Goal: Book appointment/travel/reservation

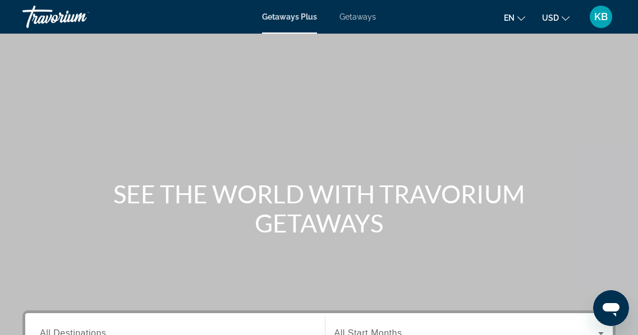
click at [364, 17] on span "Getaways" at bounding box center [357, 16] width 36 height 9
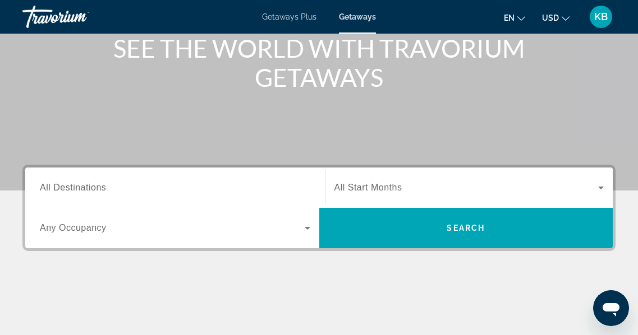
scroll to position [149, 0]
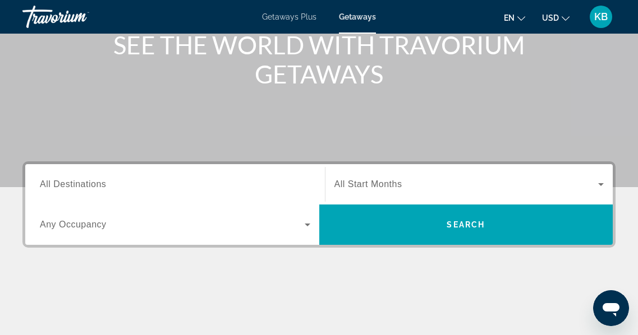
click at [112, 186] on input "Destination All Destinations" at bounding box center [175, 184] width 270 height 13
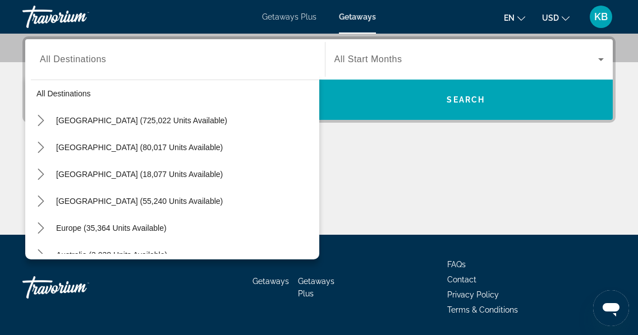
scroll to position [0, 0]
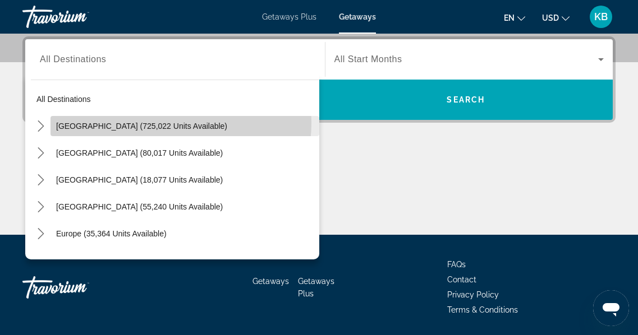
click at [168, 123] on span "[GEOGRAPHIC_DATA] (725,022 units available)" at bounding box center [141, 126] width 171 height 9
type input "**********"
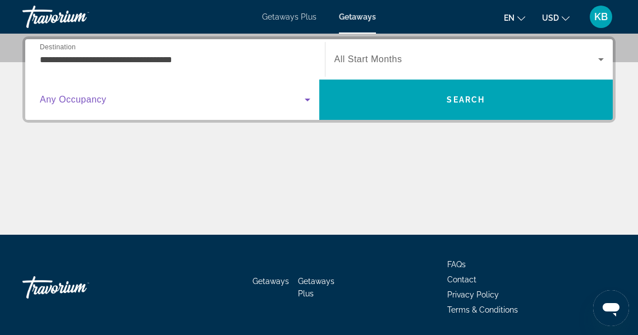
click at [308, 98] on icon "Search widget" at bounding box center [307, 99] width 13 height 13
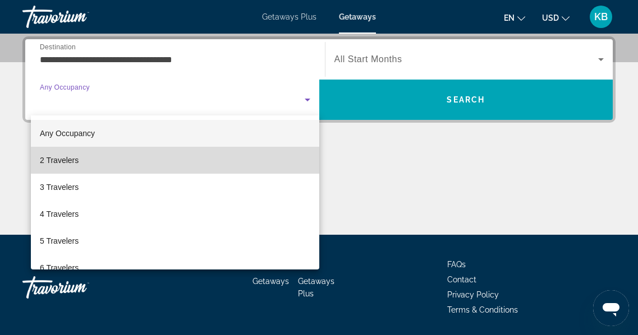
click at [270, 157] on mat-option "2 Travelers" at bounding box center [175, 160] width 288 height 27
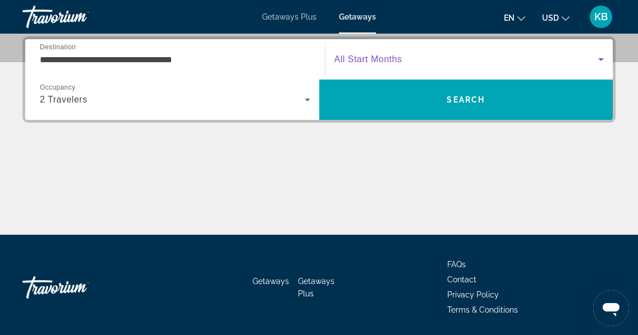
click at [602, 58] on icon "Search widget" at bounding box center [601, 59] width 6 height 3
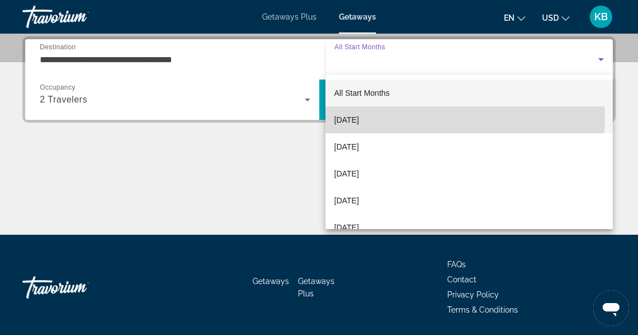
click at [392, 118] on mat-option "[DATE]" at bounding box center [469, 120] width 288 height 27
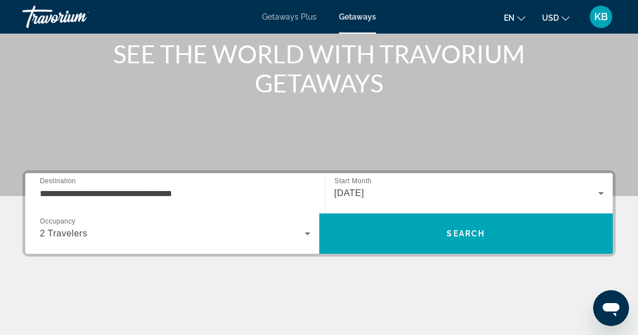
scroll to position [144, 0]
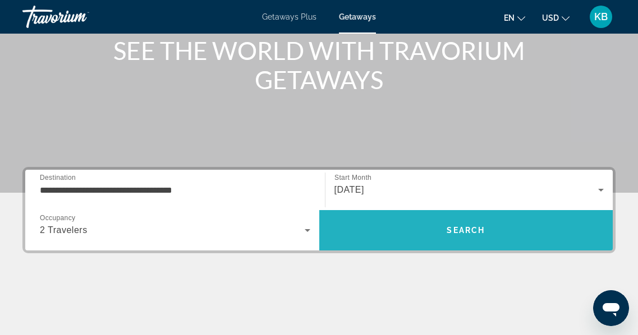
click at [456, 229] on span "Search" at bounding box center [466, 230] width 38 height 9
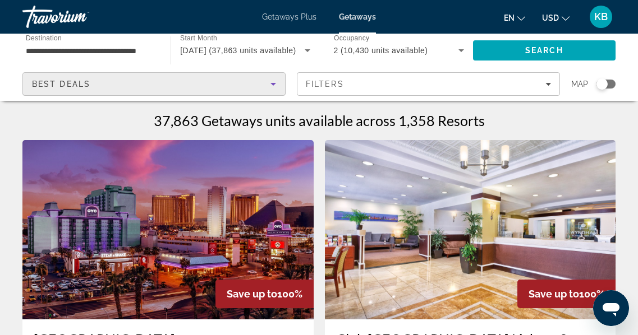
click at [276, 84] on icon "Sort by" at bounding box center [272, 83] width 13 height 13
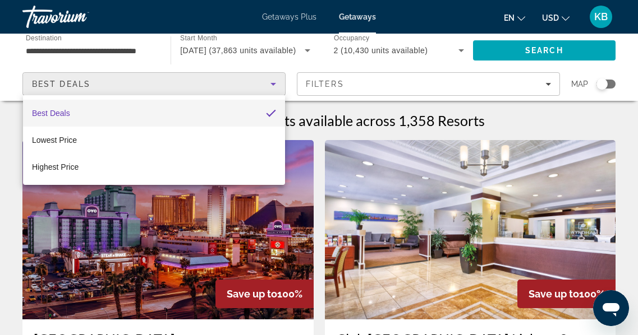
click at [276, 84] on div at bounding box center [319, 167] width 638 height 335
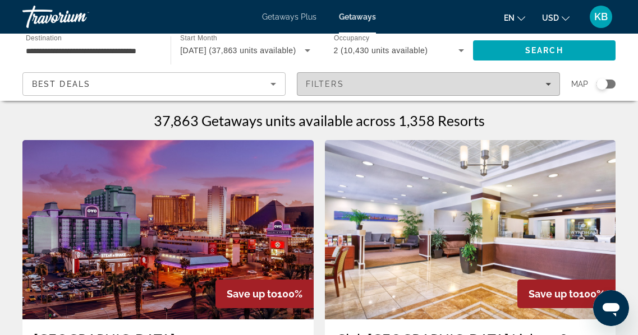
click at [548, 82] on icon "Filters" at bounding box center [548, 84] width 6 height 6
click at [549, 83] on icon "Filters" at bounding box center [548, 84] width 6 height 6
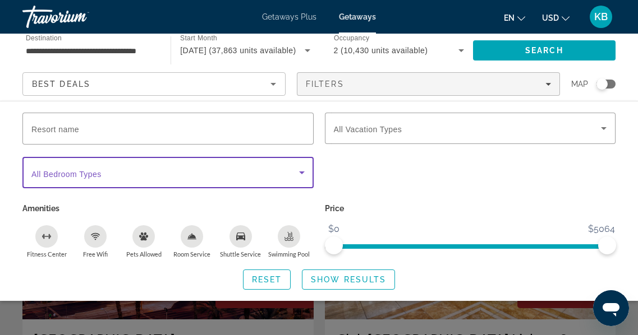
click at [303, 171] on icon "Search widget" at bounding box center [301, 172] width 13 height 13
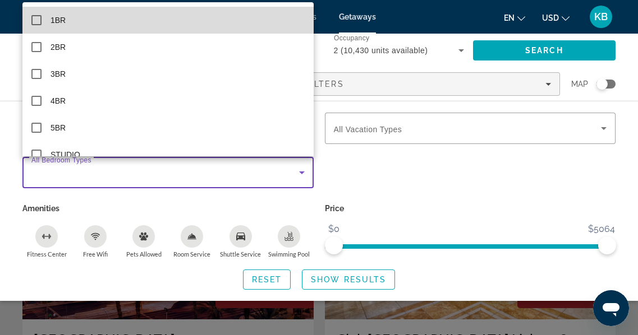
click at [192, 26] on mat-option "1BR" at bounding box center [167, 20] width 291 height 27
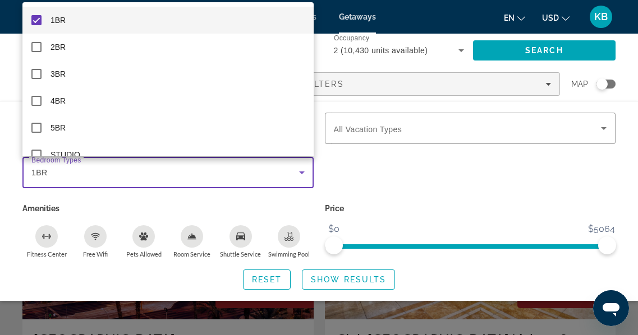
click at [369, 132] on div at bounding box center [319, 167] width 638 height 335
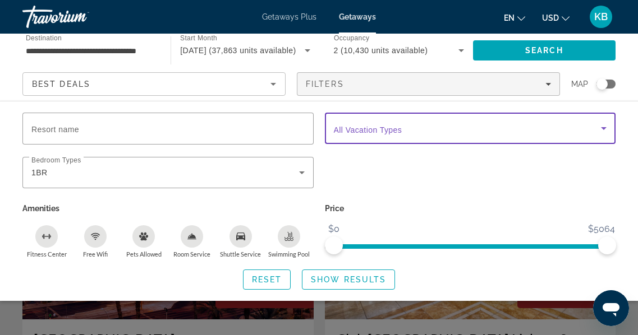
click at [603, 127] on icon "Search widget" at bounding box center [604, 128] width 6 height 3
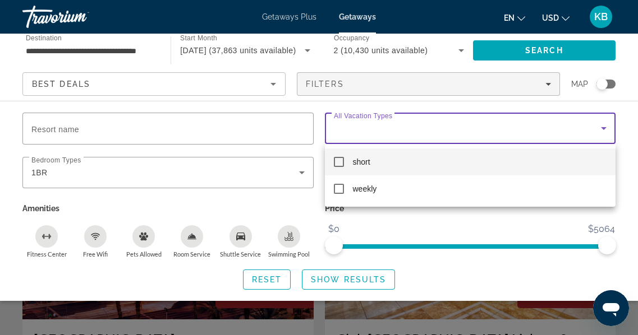
click at [603, 127] on div at bounding box center [319, 167] width 638 height 335
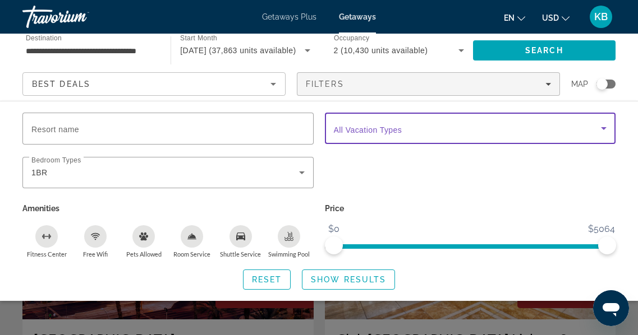
click at [607, 126] on icon "Search widget" at bounding box center [603, 128] width 13 height 13
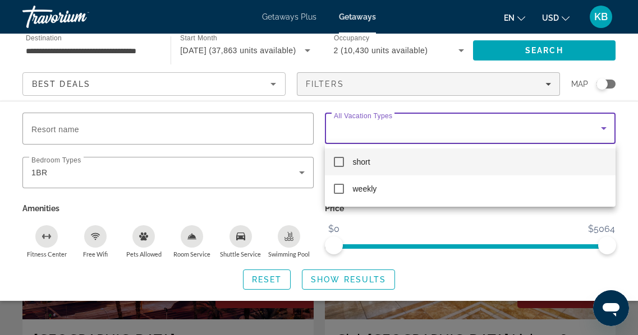
click at [337, 159] on mat-pseudo-checkbox at bounding box center [339, 162] width 10 height 10
click at [72, 130] on div at bounding box center [319, 167] width 638 height 335
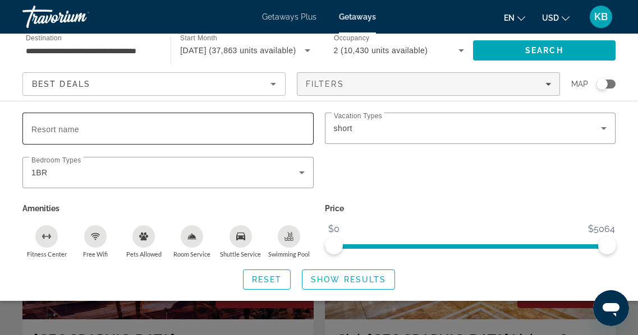
click at [98, 131] on input "Resort name" at bounding box center [167, 128] width 273 height 13
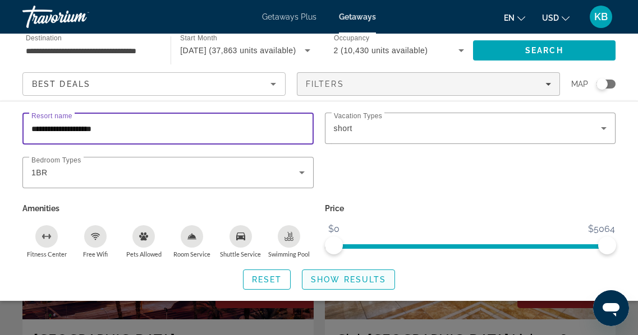
type input "**********"
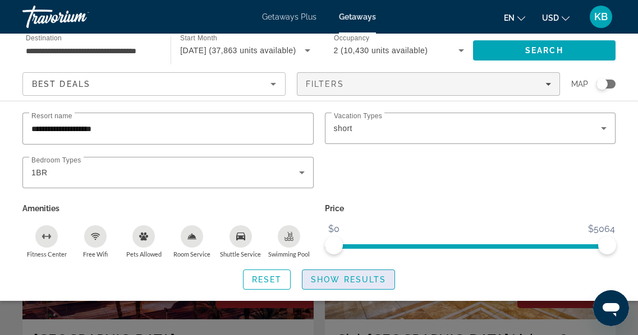
click at [344, 278] on span "Show Results" at bounding box center [348, 279] width 75 height 9
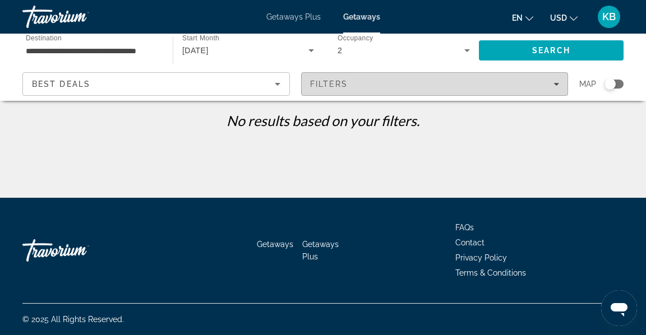
click at [359, 82] on div "Filters" at bounding box center [435, 84] width 250 height 9
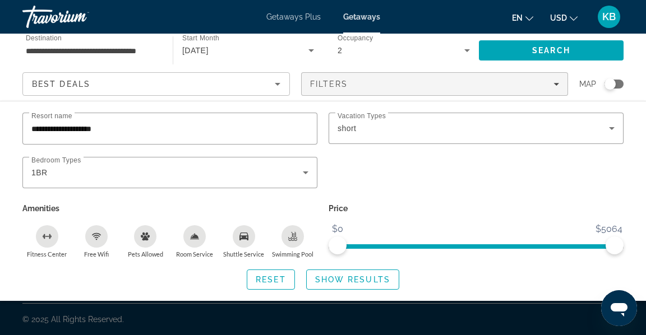
click at [295, 237] on icon "Swimming Pool" at bounding box center [292, 236] width 9 height 9
click at [245, 240] on div "Shuttle Service" at bounding box center [244, 237] width 22 height 22
click at [49, 240] on icon "Fitness Center" at bounding box center [47, 236] width 9 height 9
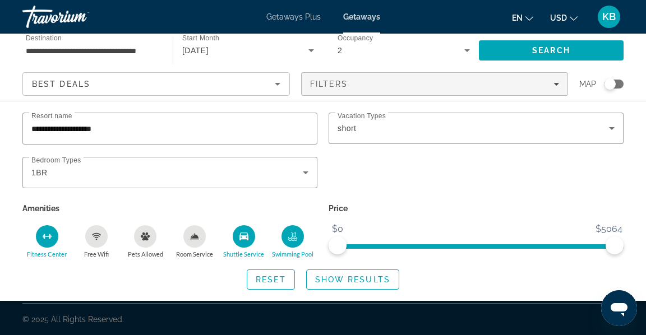
click at [198, 241] on div "Room Service" at bounding box center [194, 237] width 22 height 22
click at [373, 278] on span "Show Results" at bounding box center [352, 279] width 75 height 9
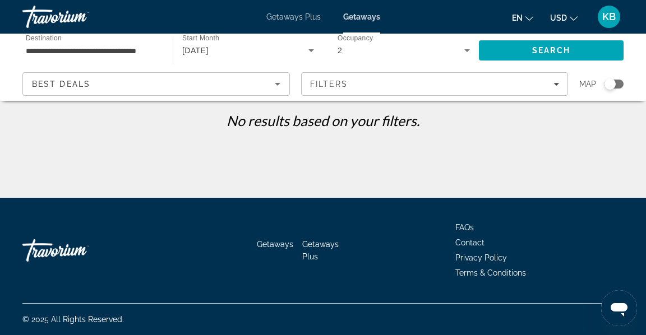
click at [281, 243] on span "Getaways" at bounding box center [275, 244] width 36 height 9
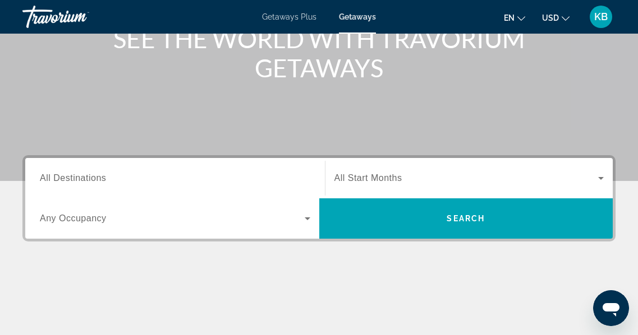
scroll to position [167, 0]
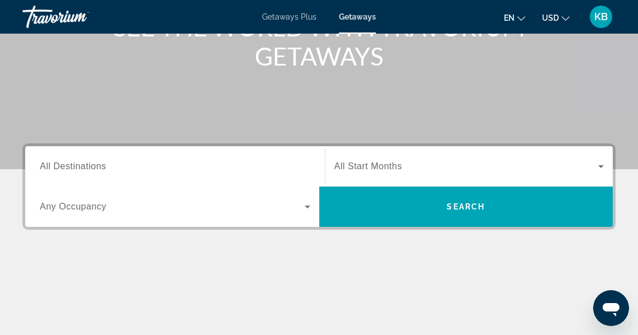
click at [603, 164] on icon "Search widget" at bounding box center [600, 166] width 13 height 13
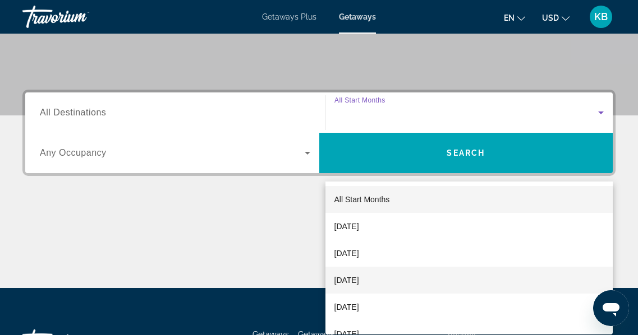
scroll to position [274, 0]
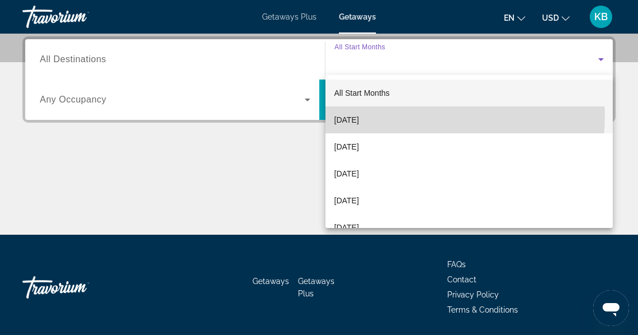
click at [384, 116] on mat-option "[DATE]" at bounding box center [469, 120] width 288 height 27
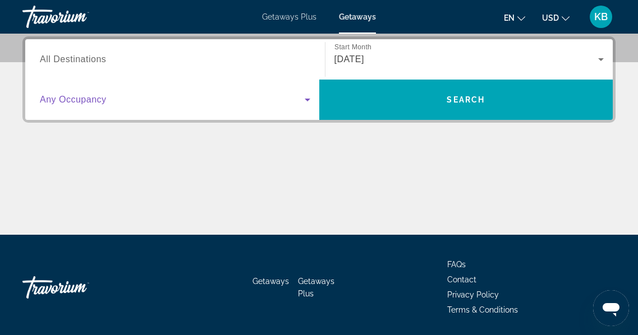
click at [307, 98] on icon "Search widget" at bounding box center [307, 99] width 13 height 13
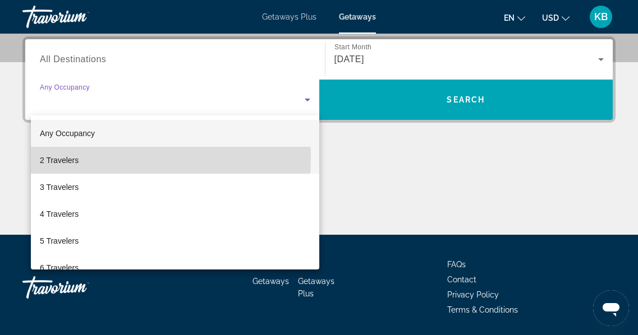
click at [73, 158] on span "2 Travelers" at bounding box center [59, 160] width 39 height 13
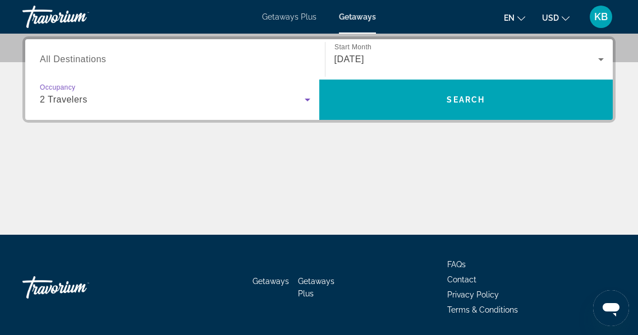
click at [107, 58] on input "Destination All Destinations" at bounding box center [175, 59] width 270 height 13
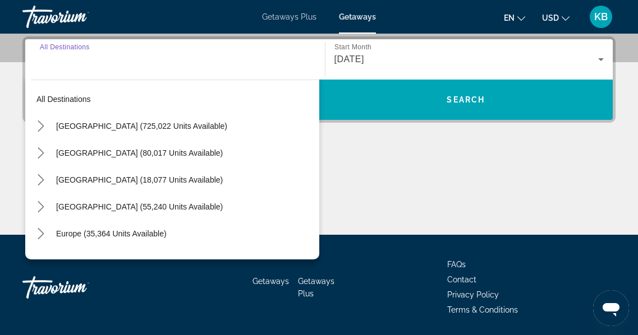
click at [78, 68] on div "Search widget" at bounding box center [175, 60] width 270 height 32
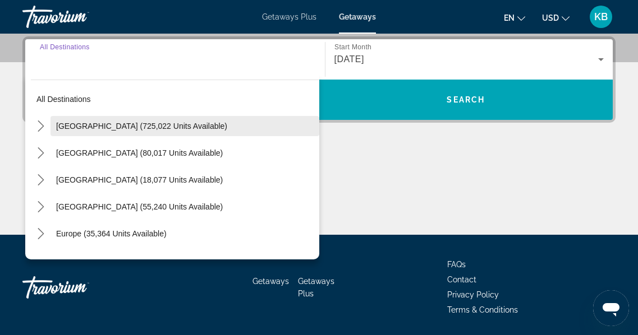
click at [128, 122] on span "[GEOGRAPHIC_DATA] (725,022 units available)" at bounding box center [141, 126] width 171 height 9
type input "**********"
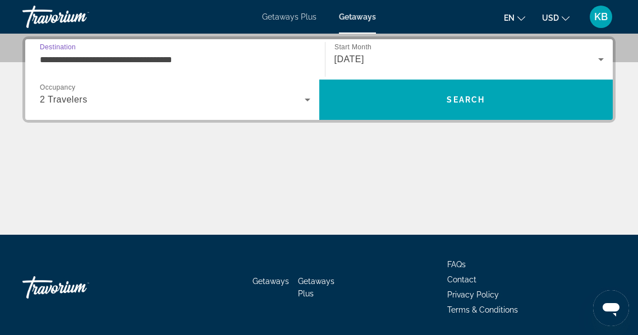
click at [173, 60] on input "**********" at bounding box center [175, 59] width 270 height 13
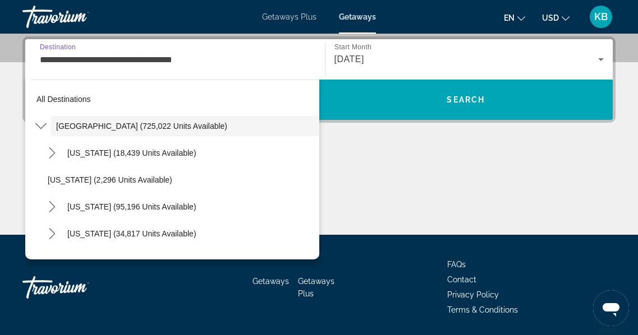
scroll to position [233, 0]
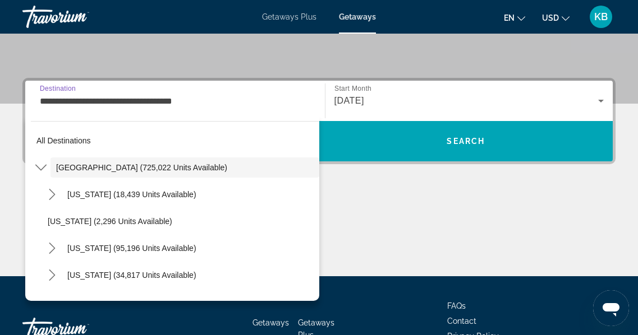
drag, startPoint x: 208, startPoint y: 100, endPoint x: 18, endPoint y: 95, distance: 190.3
click at [18, 95] on div "**********" at bounding box center [319, 177] width 638 height 199
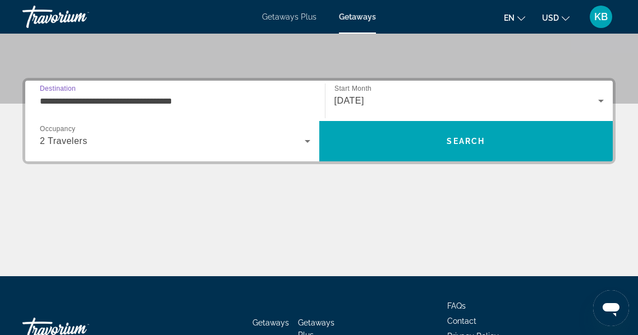
click at [134, 136] on div "2 Travelers" at bounding box center [172, 141] width 265 height 13
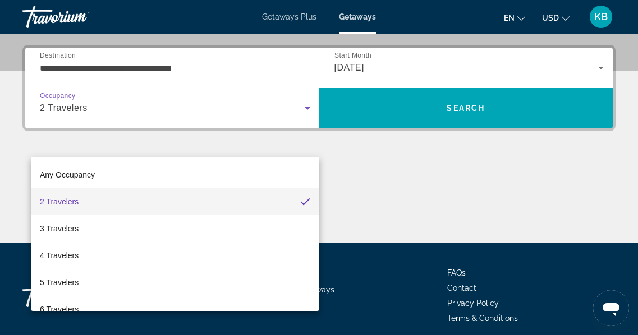
scroll to position [274, 0]
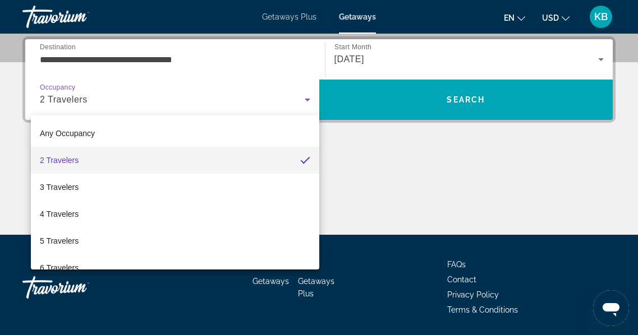
click at [454, 200] on div at bounding box center [319, 167] width 638 height 335
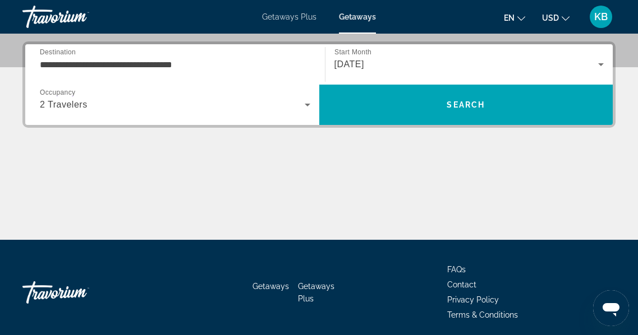
scroll to position [270, 0]
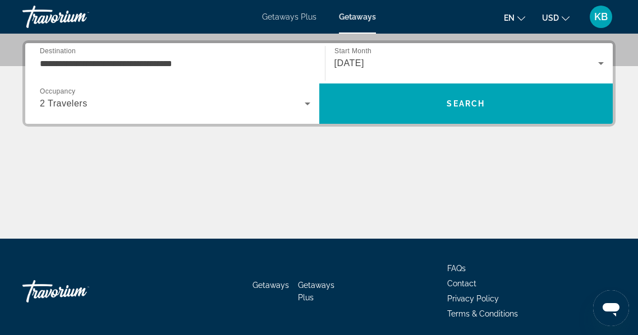
click at [465, 283] on span "Contact" at bounding box center [461, 283] width 29 height 9
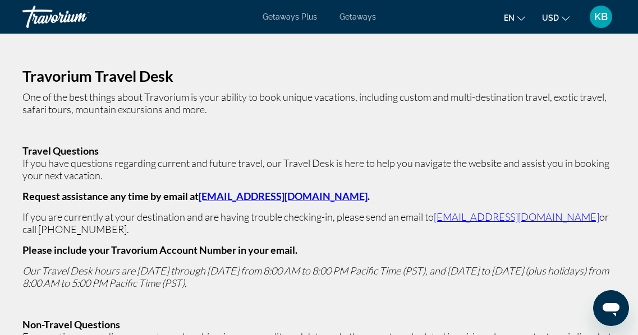
click at [638, 176] on html "Skip to main content Getaways Plus Getaways en English Español Français Italian…" at bounding box center [319, 167] width 638 height 335
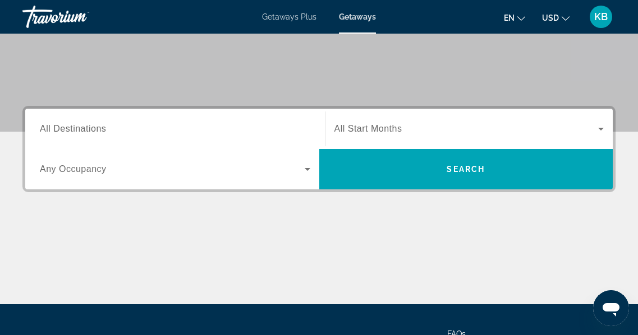
scroll to position [206, 0]
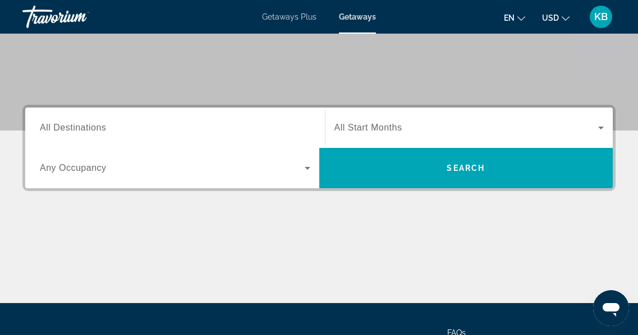
click at [86, 169] on span "Any Occupancy" at bounding box center [73, 168] width 67 height 10
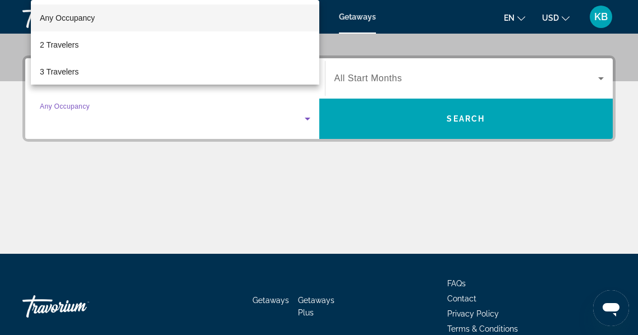
scroll to position [274, 0]
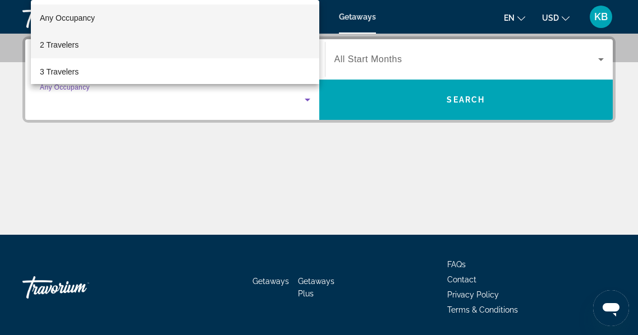
click at [68, 46] on span "2 Travelers" at bounding box center [59, 44] width 39 height 13
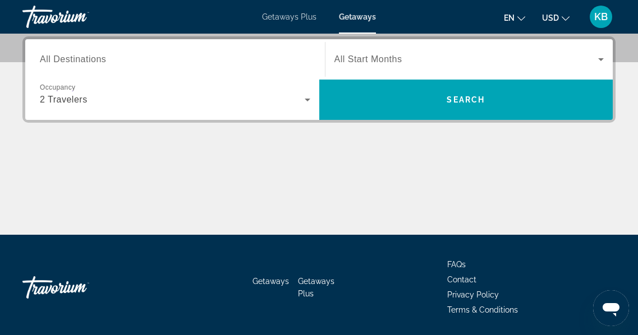
click at [95, 61] on span "All Destinations" at bounding box center [73, 59] width 66 height 10
click at [95, 61] on input "Destination All Destinations" at bounding box center [175, 59] width 270 height 13
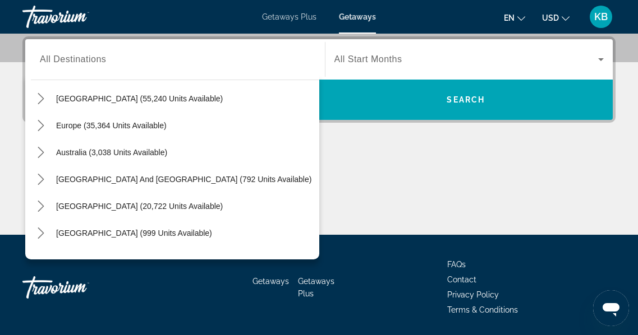
scroll to position [109, 0]
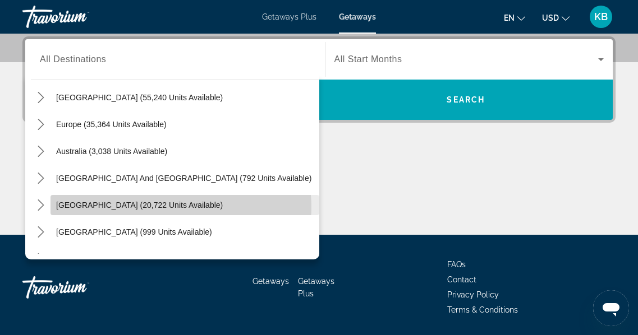
click at [181, 207] on span "[GEOGRAPHIC_DATA] (20,722 units available)" at bounding box center [139, 205] width 167 height 9
click at [181, 207] on div "Main content" at bounding box center [318, 193] width 593 height 84
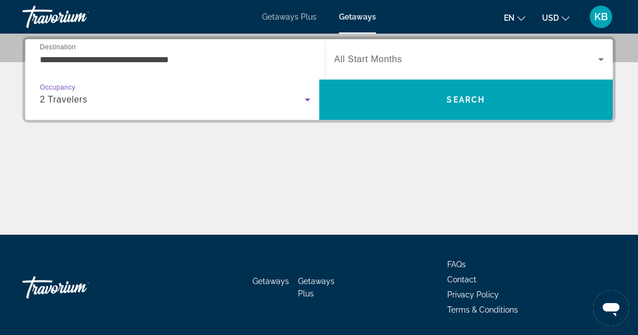
click at [306, 100] on icon "Search widget" at bounding box center [308, 100] width 6 height 3
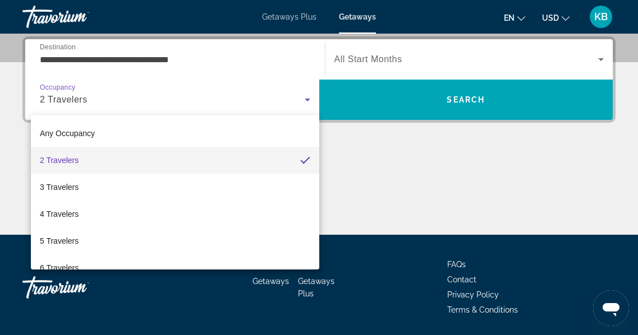
click at [260, 101] on div at bounding box center [319, 167] width 638 height 335
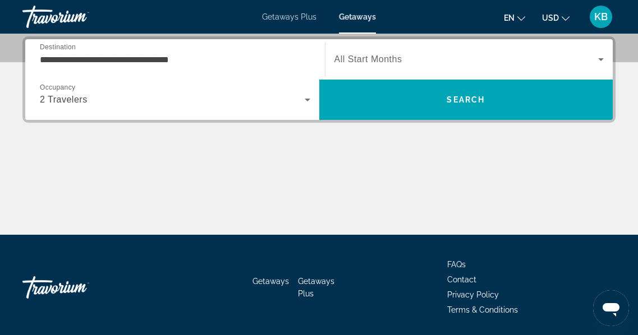
click at [260, 65] on input "**********" at bounding box center [175, 59] width 270 height 13
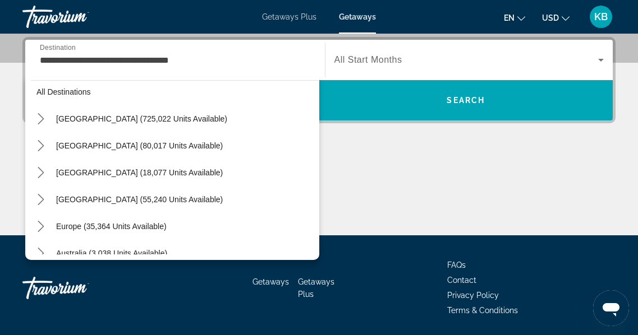
scroll to position [0, 0]
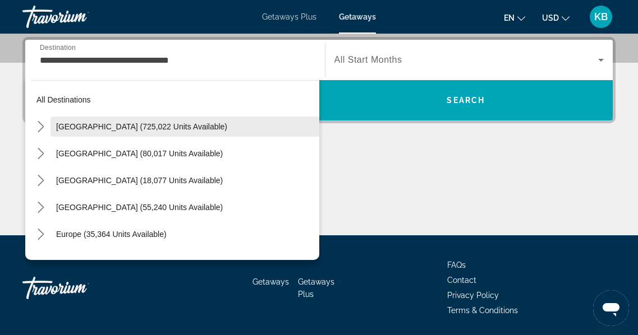
click at [185, 128] on span "[GEOGRAPHIC_DATA] (725,022 units available)" at bounding box center [141, 126] width 171 height 9
type input "**********"
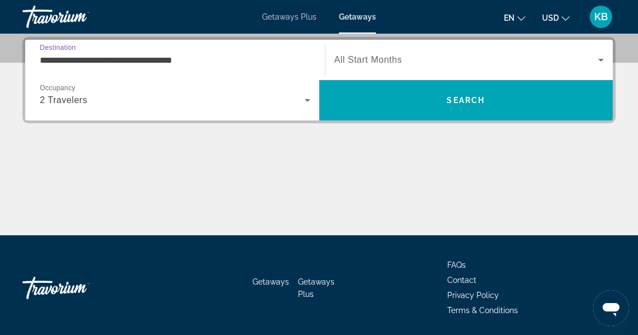
scroll to position [274, 0]
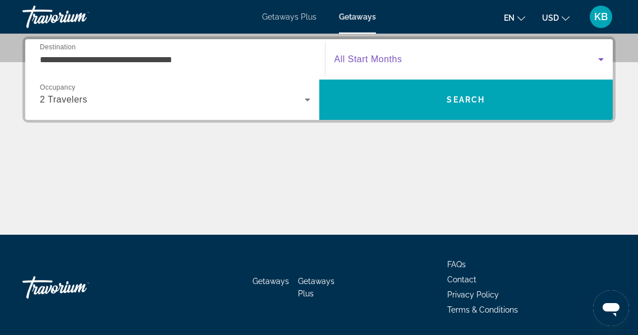
click at [604, 60] on icon "Search widget" at bounding box center [600, 59] width 13 height 13
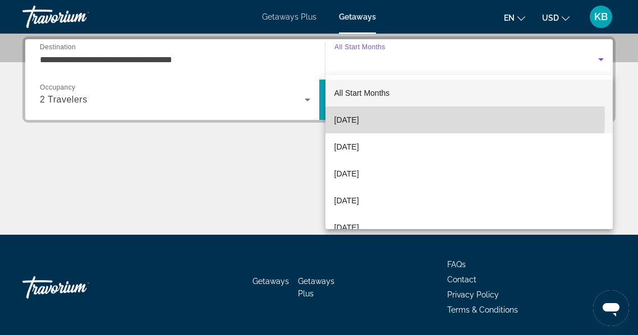
click at [391, 119] on mat-option "[DATE]" at bounding box center [469, 120] width 288 height 27
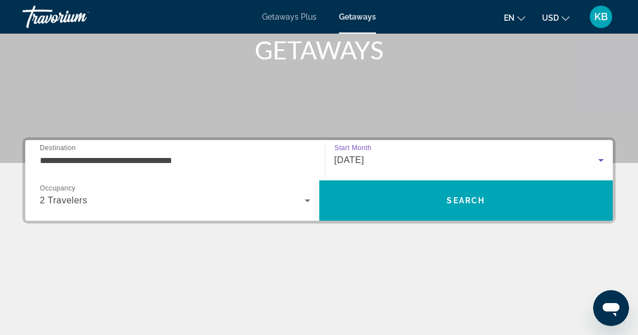
scroll to position [176, 0]
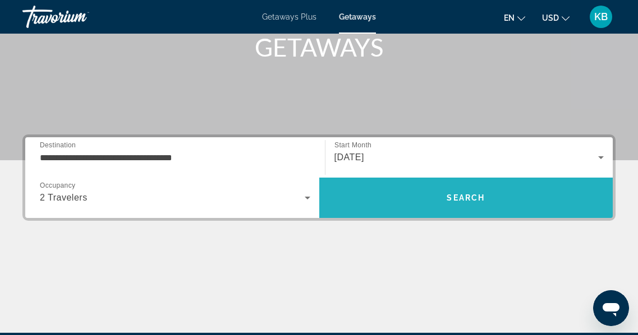
click at [467, 199] on span "Search" at bounding box center [466, 198] width 38 height 9
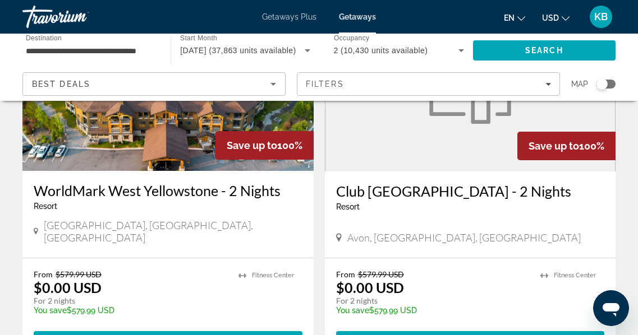
scroll to position [2165, 0]
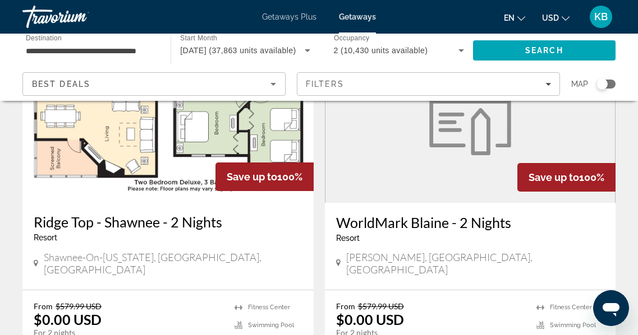
scroll to position [1731, 0]
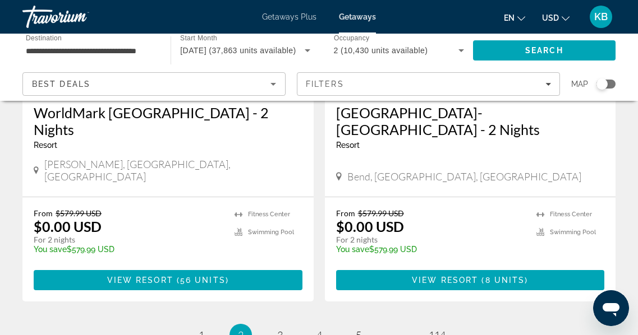
scroll to position [2240, 0]
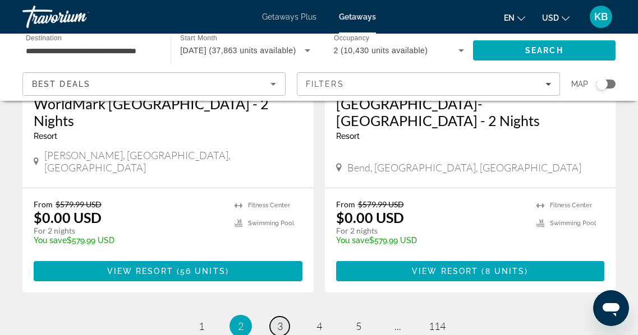
click at [278, 320] on span "3" at bounding box center [280, 326] width 6 height 12
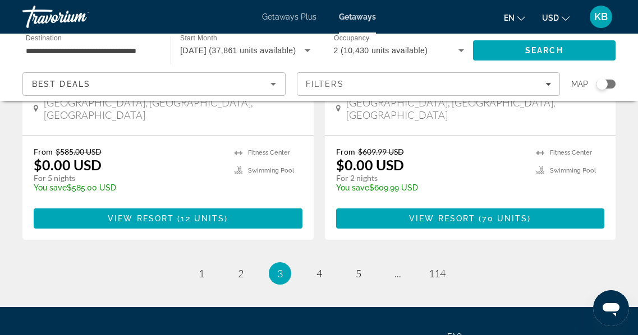
scroll to position [2287, 0]
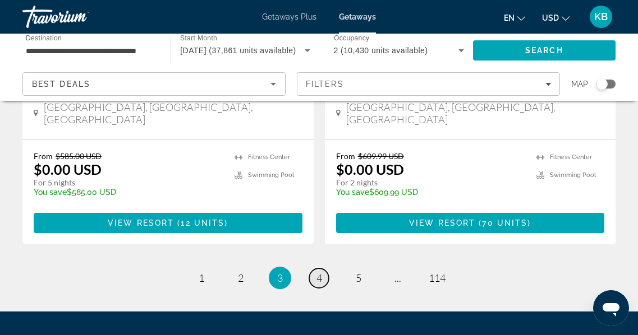
click at [317, 272] on span "4" at bounding box center [319, 278] width 6 height 12
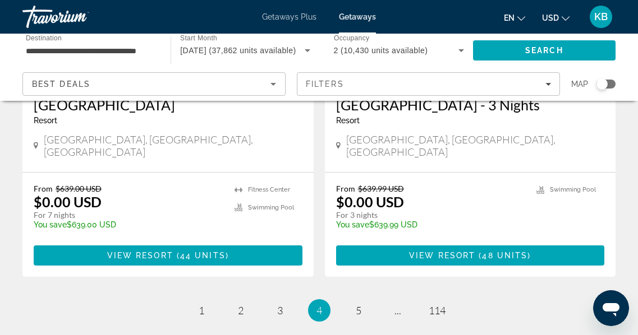
scroll to position [2276, 0]
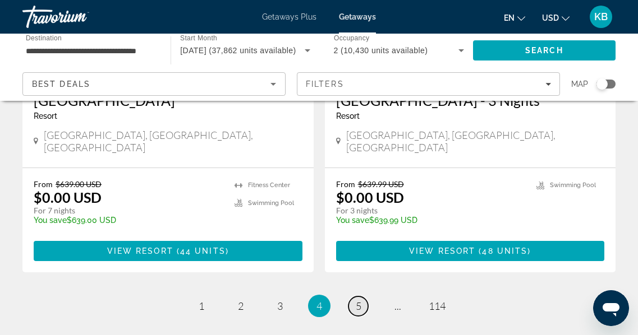
click at [356, 300] on span "5" at bounding box center [359, 306] width 6 height 12
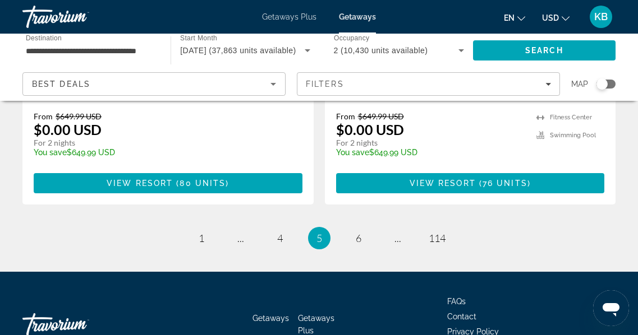
scroll to position [2343, 0]
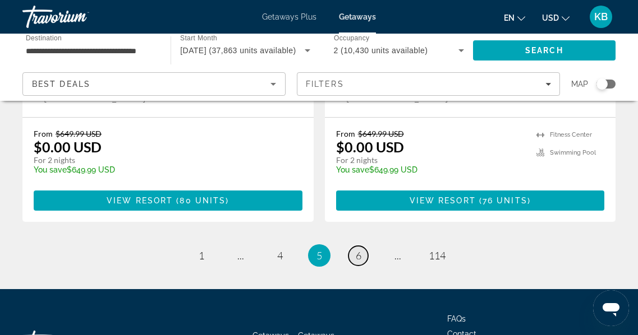
click at [360, 250] on span "6" at bounding box center [359, 256] width 6 height 12
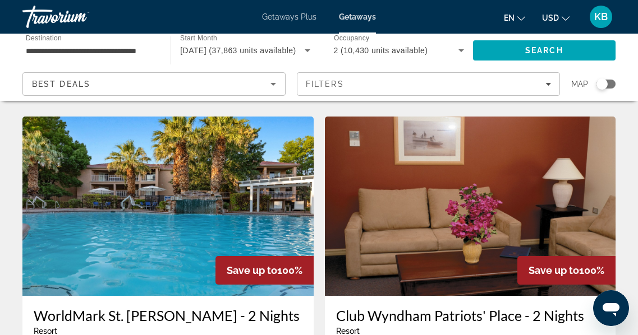
scroll to position [854, 0]
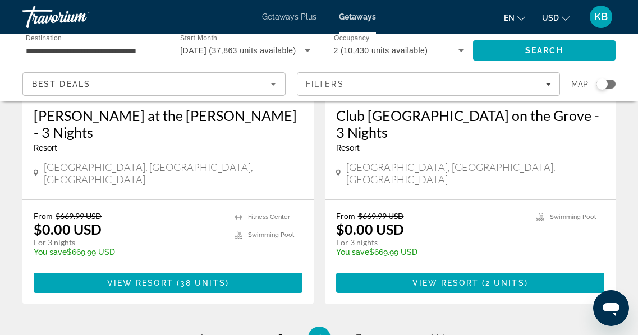
scroll to position [2310, 0]
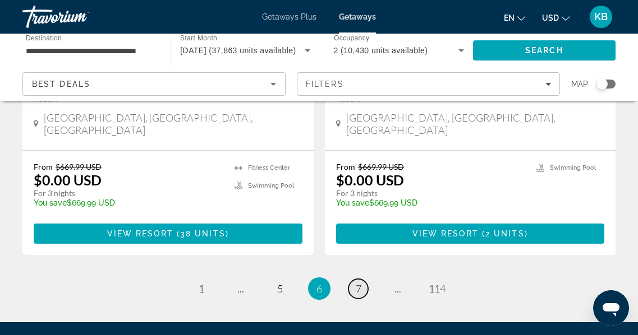
click at [358, 283] on span "7" at bounding box center [359, 289] width 6 height 12
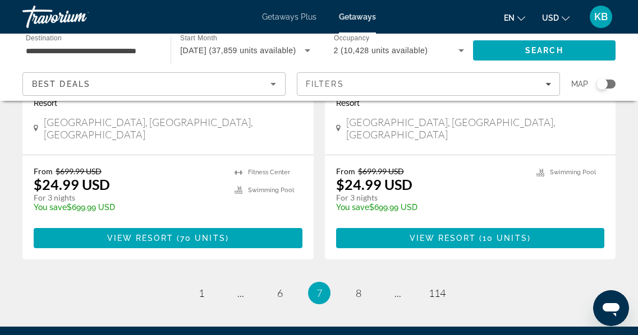
scroll to position [2318, 0]
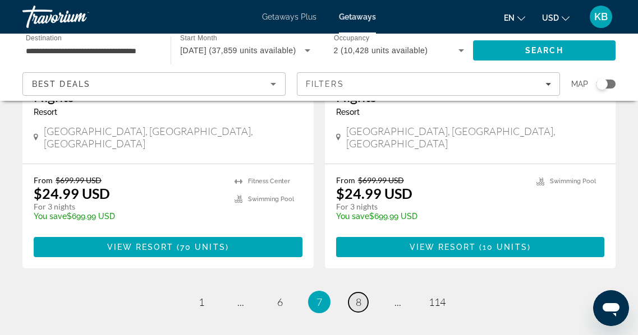
click at [357, 296] on span "8" at bounding box center [359, 302] width 6 height 12
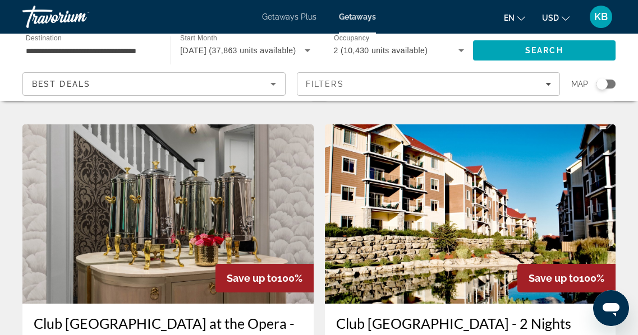
scroll to position [2023, 0]
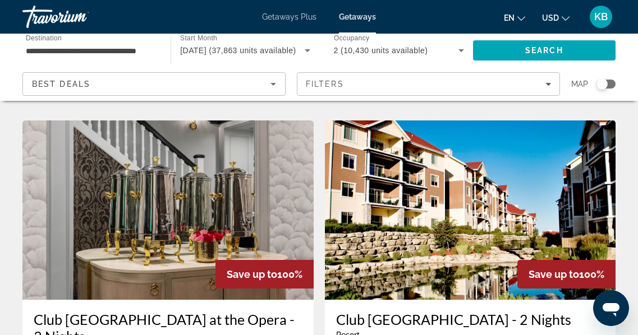
drag, startPoint x: 646, startPoint y: 235, endPoint x: 646, endPoint y: 275, distance: 39.8
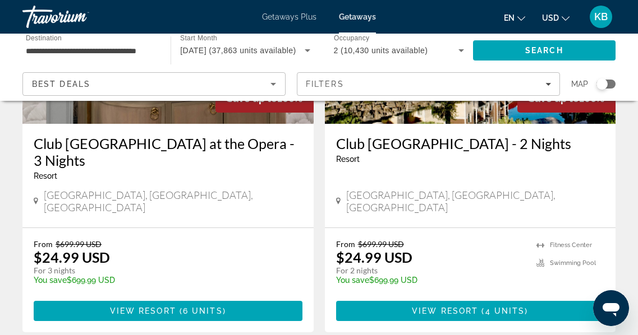
scroll to position [2277, 0]
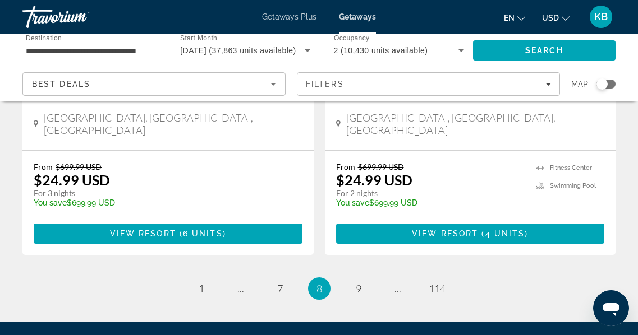
drag, startPoint x: 646, startPoint y: 273, endPoint x: 640, endPoint y: 302, distance: 30.3
click at [362, 279] on link "page 9" at bounding box center [358, 289] width 20 height 20
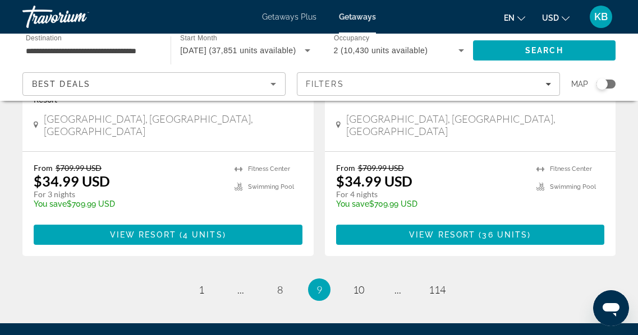
scroll to position [2344, 0]
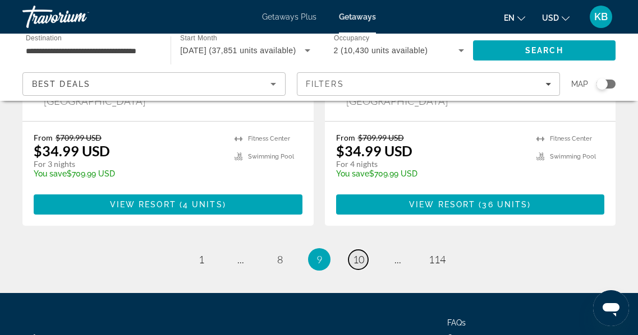
click at [362, 254] on span "10" at bounding box center [358, 260] width 11 height 12
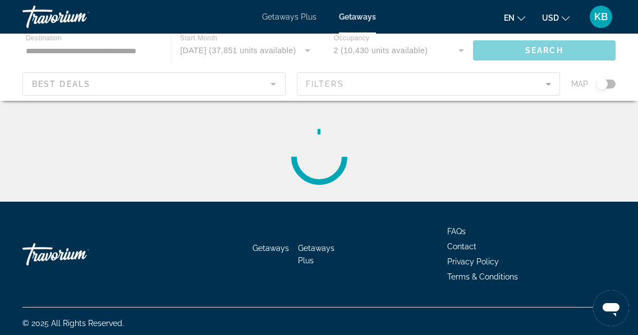
click at [419, 162] on div "Main content" at bounding box center [318, 157] width 593 height 90
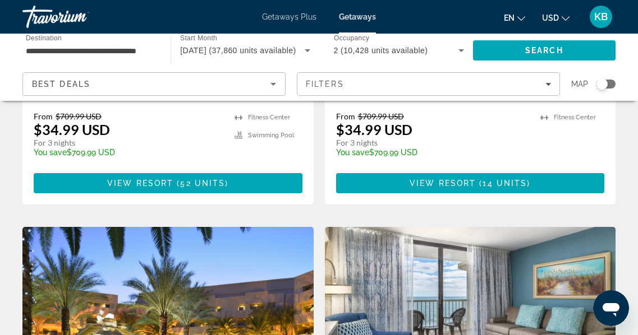
scroll to position [328, 0]
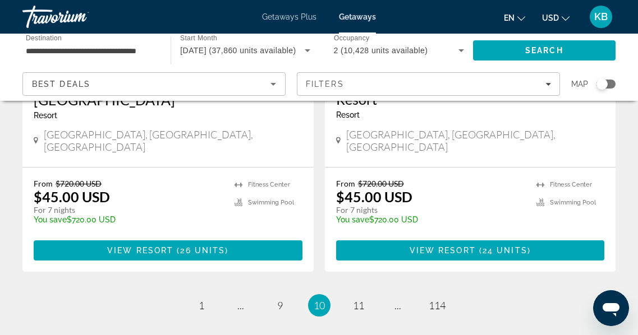
scroll to position [2318, 0]
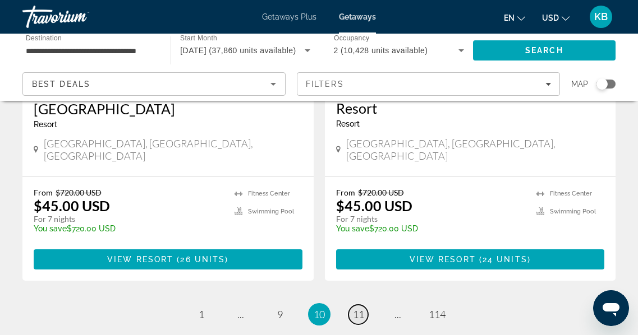
click at [362, 309] on span "11" at bounding box center [358, 315] width 11 height 12
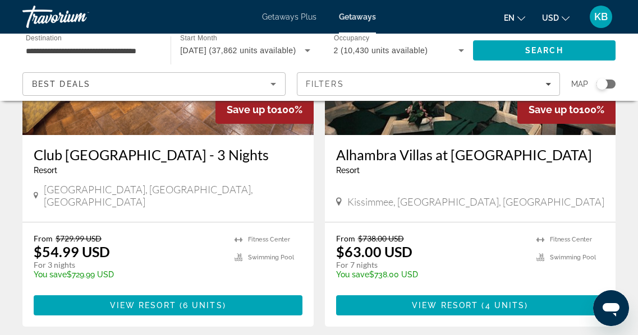
scroll to position [2238, 0]
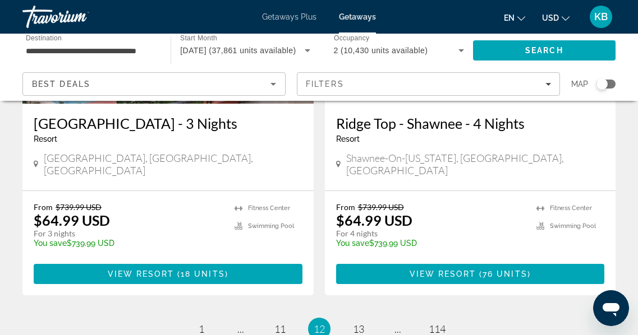
scroll to position [2272, 0]
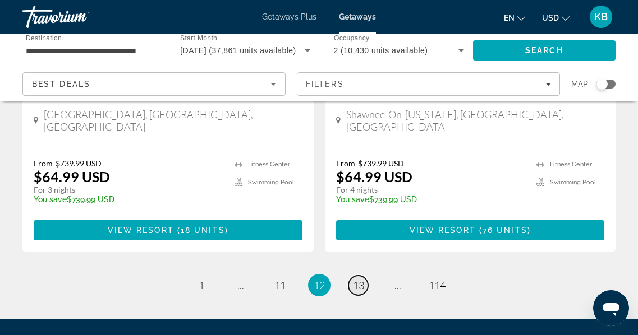
click at [361, 279] on span "13" at bounding box center [358, 285] width 11 height 12
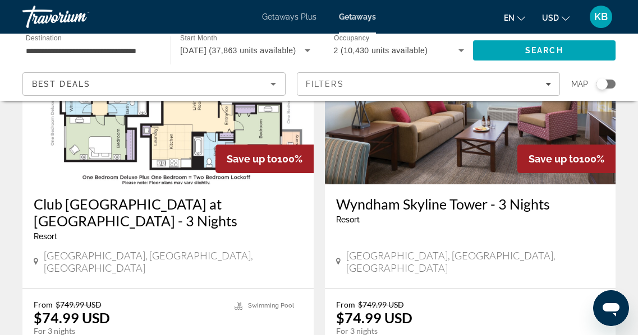
scroll to position [2186, 0]
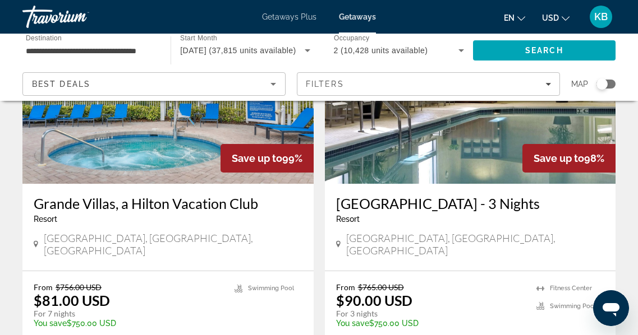
scroll to position [1355, 0]
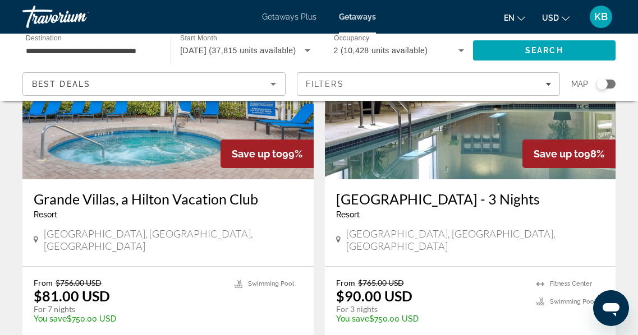
drag, startPoint x: 646, startPoint y: 171, endPoint x: 646, endPoint y: 186, distance: 15.1
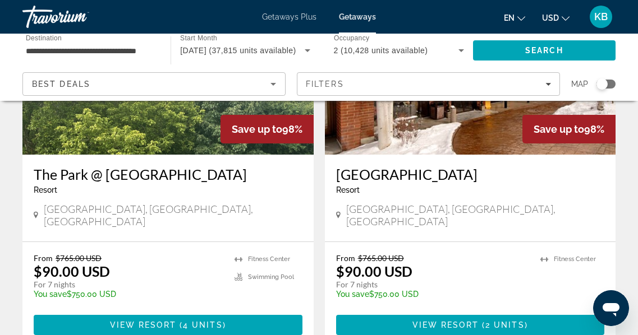
scroll to position [2233, 0]
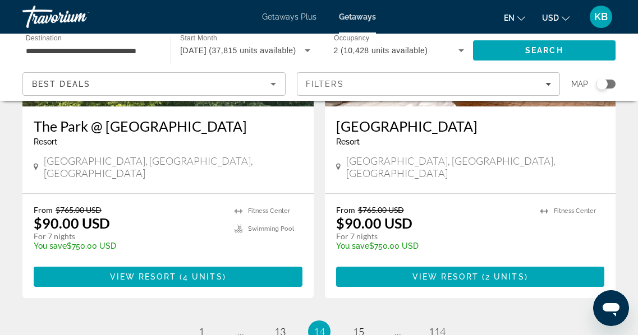
drag, startPoint x: 406, startPoint y: 211, endPoint x: 379, endPoint y: 219, distance: 28.7
click at [357, 326] on span "15" at bounding box center [358, 332] width 11 height 12
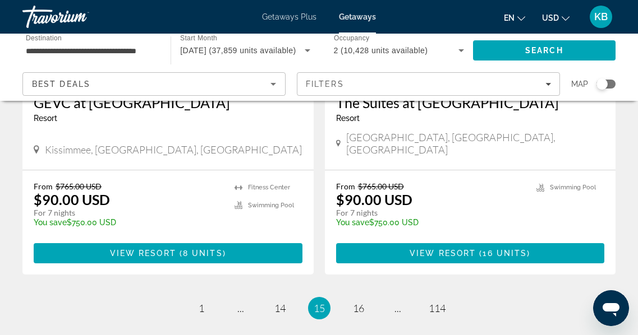
scroll to position [2295, 0]
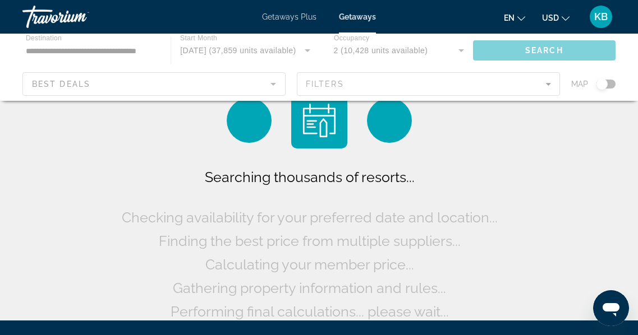
click at [277, 147] on div "Main content" at bounding box center [319, 121] width 196 height 56
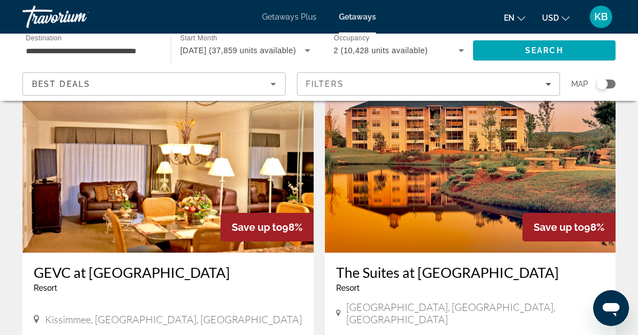
scroll to position [2326, 0]
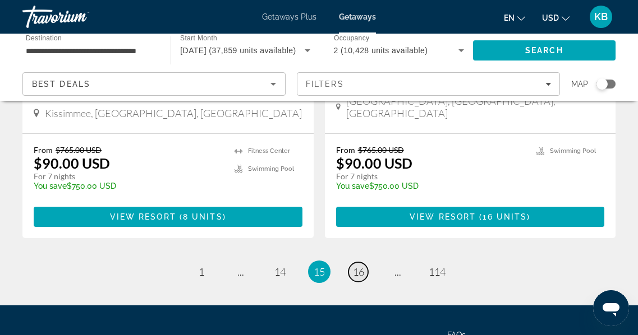
click at [360, 266] on span "16" at bounding box center [358, 272] width 11 height 12
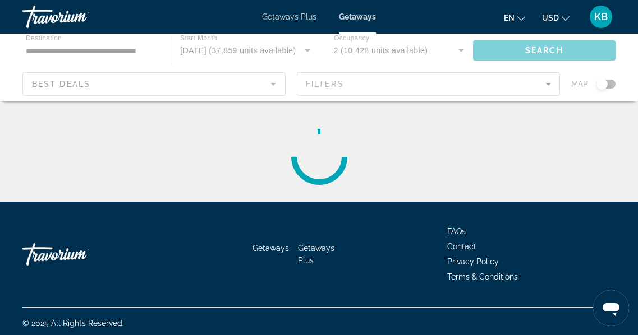
click at [468, 249] on span "Contact" at bounding box center [461, 246] width 29 height 9
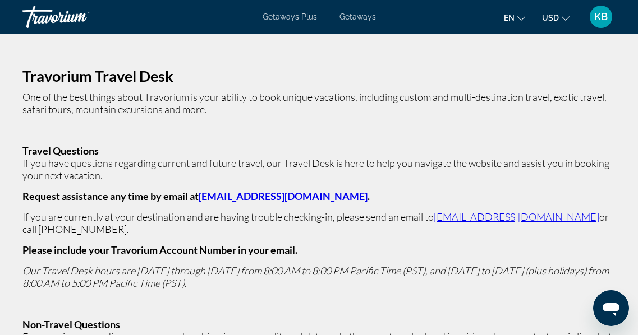
click at [294, 196] on link "[EMAIL_ADDRESS][DOMAIN_NAME]" at bounding box center [283, 196] width 169 height 12
click at [313, 199] on link "[EMAIL_ADDRESS][DOMAIN_NAME]" at bounding box center [283, 196] width 169 height 12
click at [271, 195] on link "[EMAIL_ADDRESS][DOMAIN_NAME]" at bounding box center [283, 196] width 169 height 12
